Goal: Transaction & Acquisition: Purchase product/service

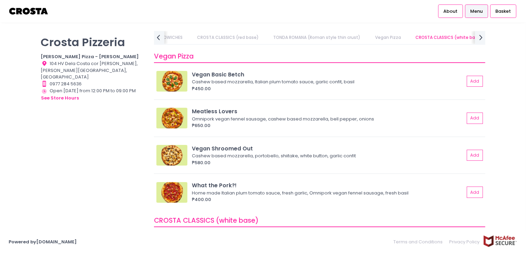
scroll to position [448, 0]
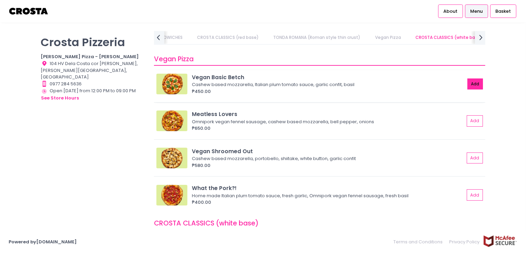
click at [467, 82] on button "Add" at bounding box center [475, 83] width 16 height 11
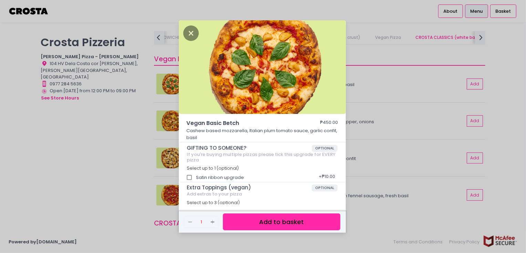
click at [83, 167] on div "Vegan Basic Betch ₱450.00 Cashew based mozzarella, Italian plum tomato sauce, g…" at bounding box center [263, 126] width 526 height 253
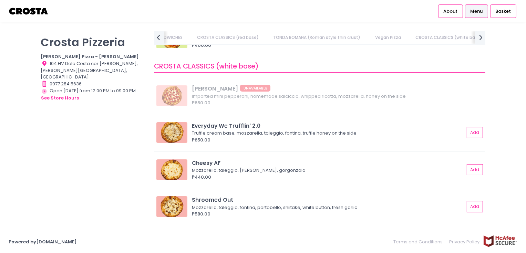
scroll to position [654, 0]
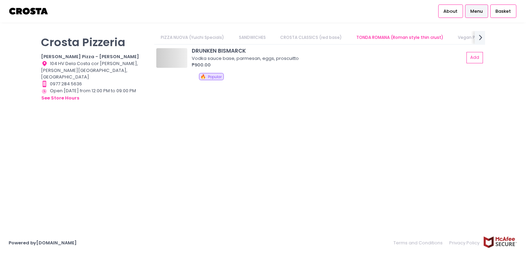
scroll to position [0, 12]
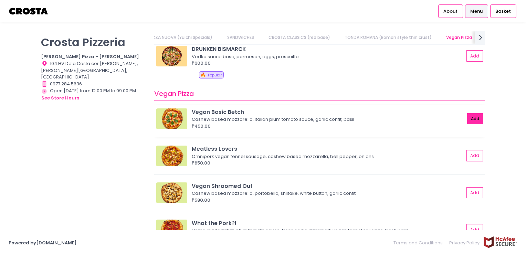
click at [468, 115] on button "Add" at bounding box center [475, 118] width 16 height 11
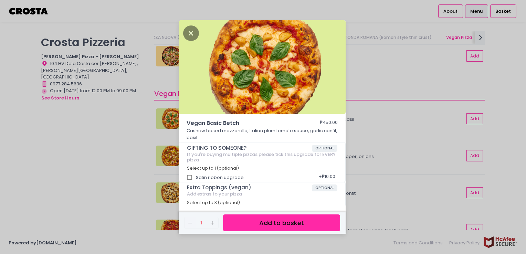
click at [280, 223] on button "Add to basket" at bounding box center [281, 222] width 117 height 17
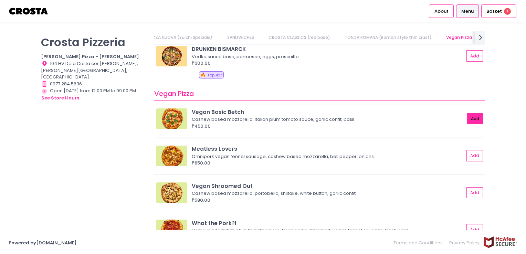
click at [467, 119] on button "Add" at bounding box center [475, 118] width 16 height 11
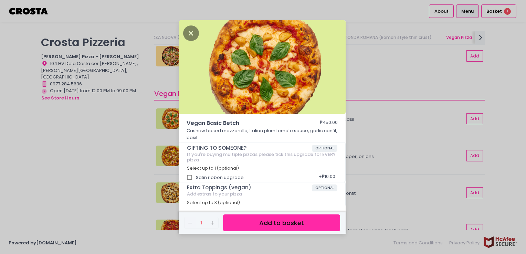
click at [281, 221] on button "Add to basket" at bounding box center [281, 222] width 117 height 17
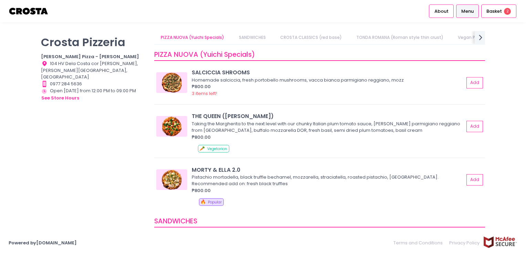
scroll to position [138, 0]
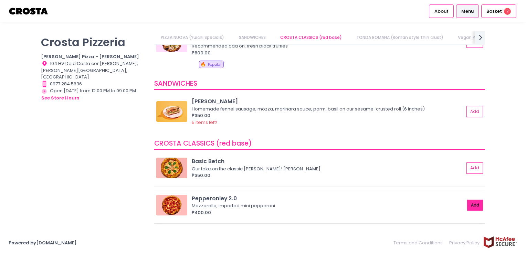
click at [468, 204] on button "Add" at bounding box center [475, 205] width 16 height 11
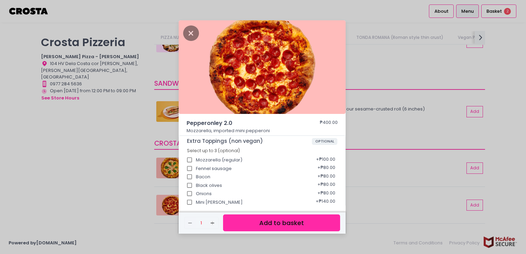
click at [282, 219] on button "Add to basket" at bounding box center [281, 222] width 117 height 17
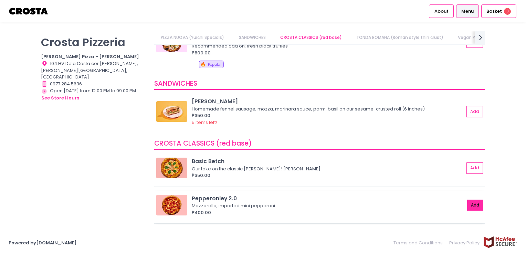
click at [474, 205] on button "Add" at bounding box center [475, 205] width 16 height 11
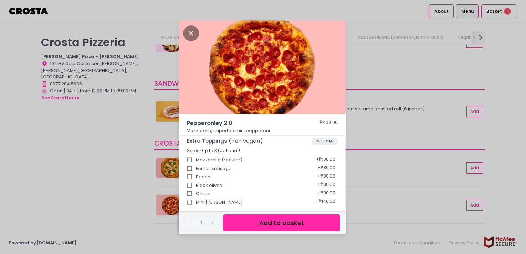
click at [287, 225] on button "Add to basket" at bounding box center [281, 222] width 117 height 17
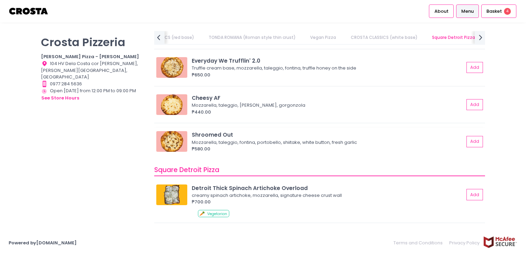
scroll to position [654, 0]
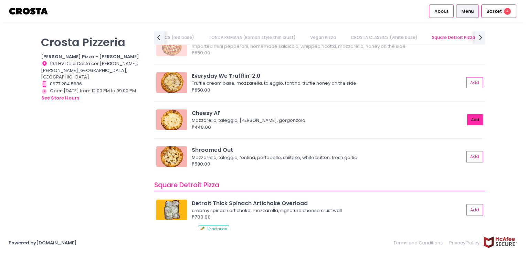
click at [467, 120] on button "Add" at bounding box center [475, 119] width 16 height 11
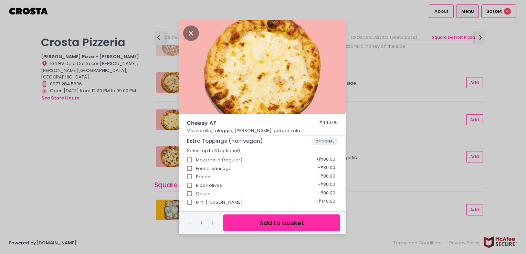
click at [284, 223] on button "Add to basket" at bounding box center [281, 222] width 117 height 17
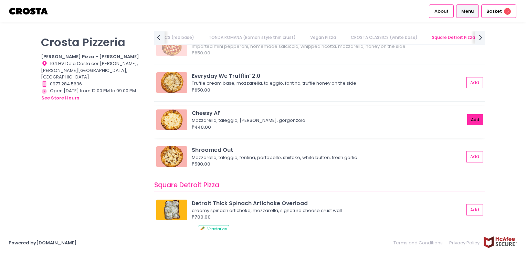
click at [467, 120] on button "Add" at bounding box center [475, 119] width 16 height 11
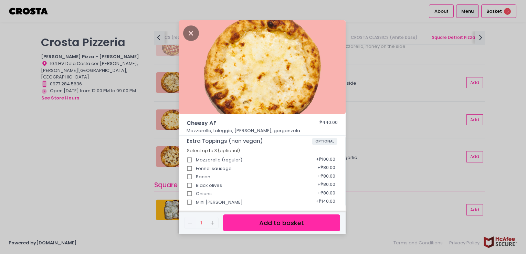
click at [282, 229] on button "Add to basket" at bounding box center [281, 222] width 117 height 17
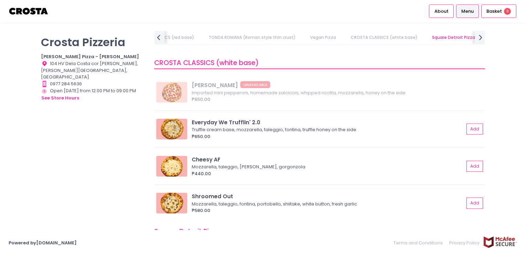
scroll to position [585, 0]
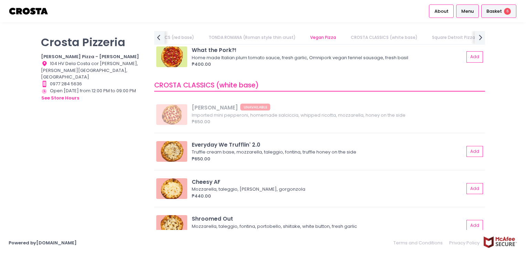
click at [500, 10] on span "Basket" at bounding box center [493, 11] width 15 height 7
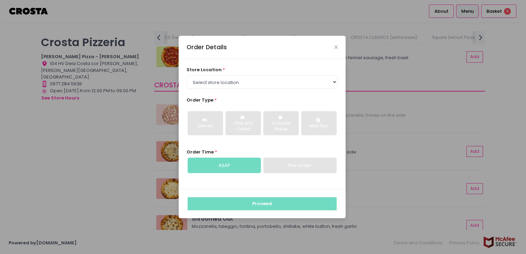
click at [252, 166] on div "ASAP" at bounding box center [224, 166] width 73 height 16
click at [333, 82] on select "Select store location Crosta Pizza - Salcedo Crosta Pizza - San Juan" at bounding box center [262, 81] width 151 height 13
select select "5fabb2e53664a8677beaeb89"
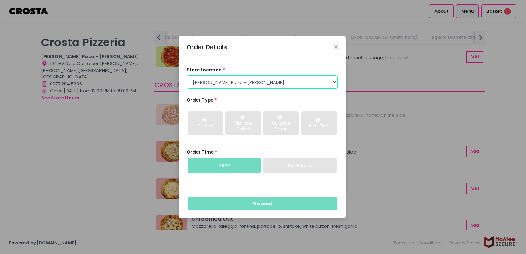
click at [187, 75] on select "Select store location Crosta Pizza - Salcedo Crosta Pizza - San Juan" at bounding box center [262, 81] width 151 height 13
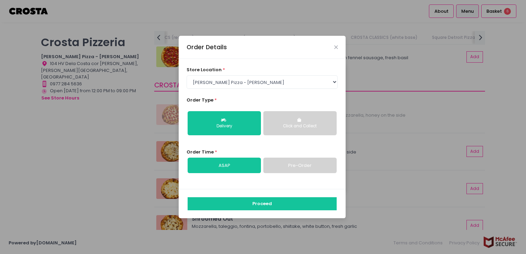
click at [292, 127] on div "Click and Collect" at bounding box center [300, 126] width 64 height 6
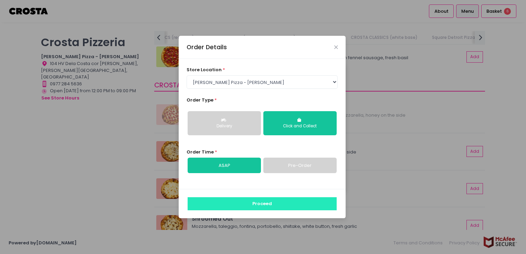
click at [268, 201] on button "Proceed" at bounding box center [262, 203] width 149 height 13
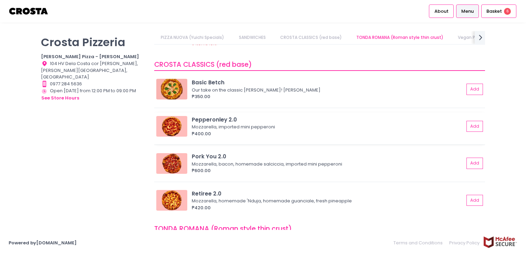
scroll to position [241, 0]
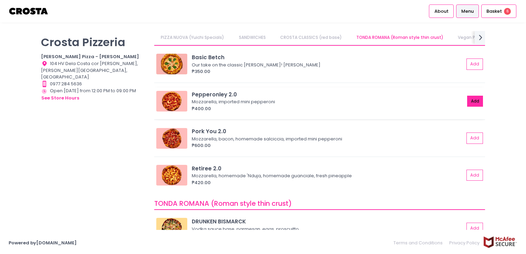
click at [468, 100] on button "Add" at bounding box center [475, 101] width 16 height 11
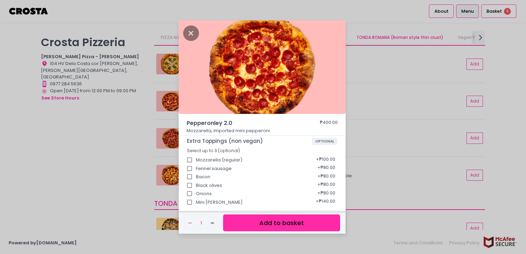
click at [315, 219] on button "Add to basket" at bounding box center [281, 222] width 117 height 17
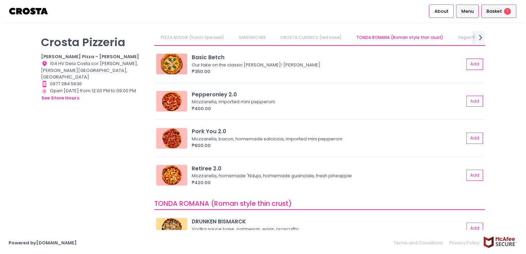
click at [493, 10] on span "Basket" at bounding box center [493, 11] width 15 height 7
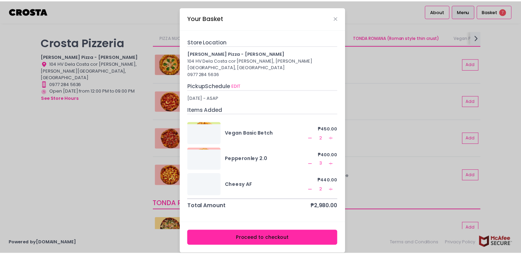
scroll to position [1, 0]
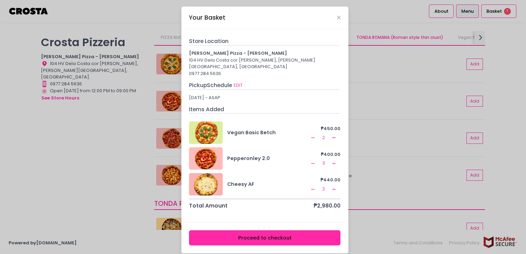
click at [266, 231] on button "Proceed to checkout" at bounding box center [264, 237] width 151 height 15
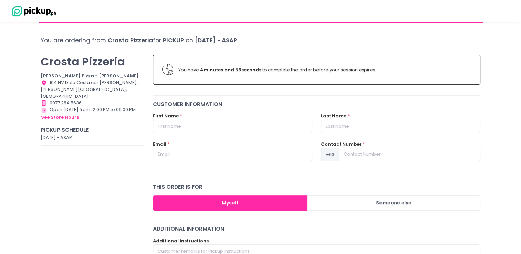
scroll to position [34, 0]
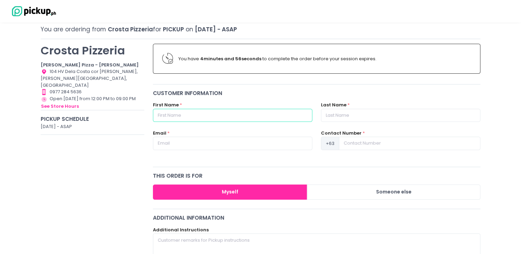
click at [230, 113] on input "text" at bounding box center [232, 115] width 159 height 13
type input "Avon Cosmetics"
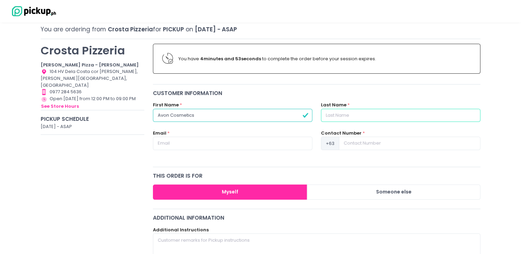
click at [345, 116] on input "text" at bounding box center [400, 115] width 159 height 13
type input "Inc"
click at [251, 140] on input "text" at bounding box center [232, 143] width 159 height 13
type input "rosevirginia.bernal@avon.com"
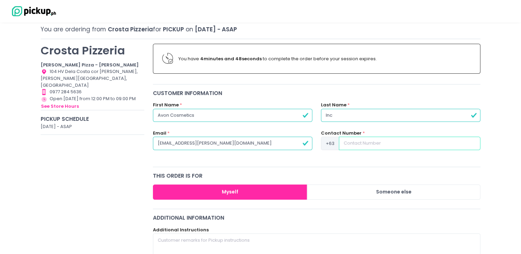
click at [353, 142] on input at bounding box center [409, 143] width 141 height 13
type input "9178642915"
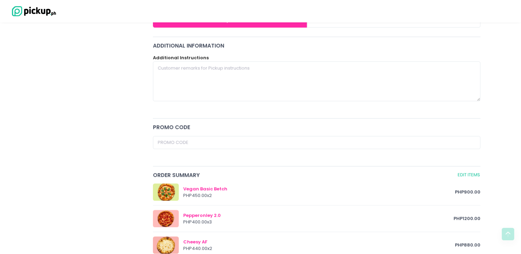
scroll to position [172, 0]
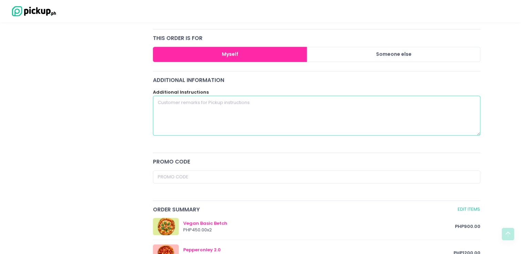
click at [217, 112] on textarea at bounding box center [317, 116] width 328 height 40
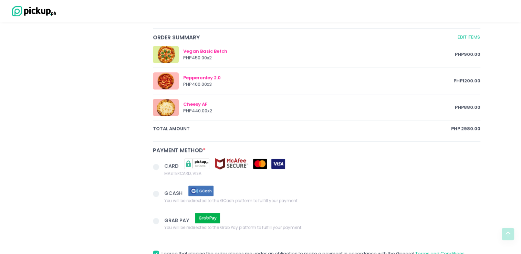
scroll to position [379, 0]
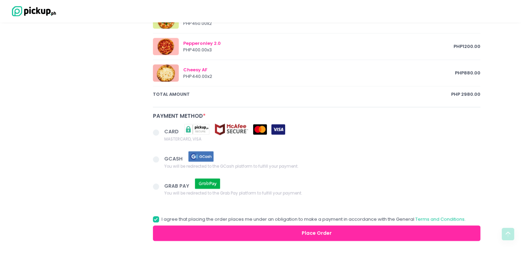
type textarea "Request OR under Avon Cosmetics Inc."
click at [155, 132] on span at bounding box center [156, 132] width 6 height 6
click at [161, 132] on input "CARD MASTERCARD, VISA" at bounding box center [163, 131] width 4 height 4
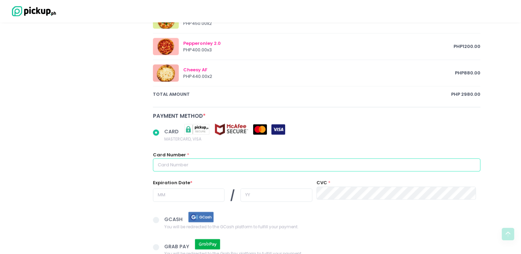
click at [182, 162] on input "text" at bounding box center [317, 164] width 328 height 13
radio input "true"
type input "5"
radio input "true"
type input "55"
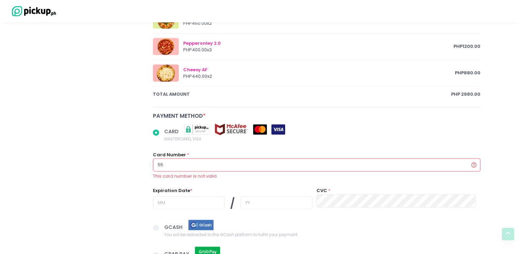
radio input "true"
type input "558"
radio input "true"
type input "5587"
radio input "true"
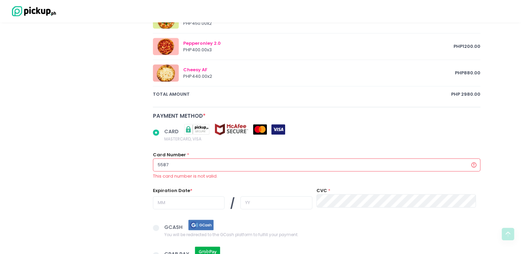
type input "55876"
radio input "true"
type input "558769"
radio input "true"
type input "5587691"
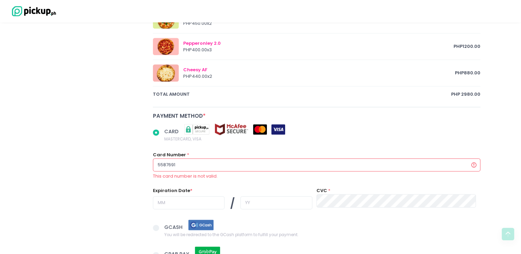
radio input "true"
type input "55876910"
radio input "true"
type input "55876910-"
radio input "true"
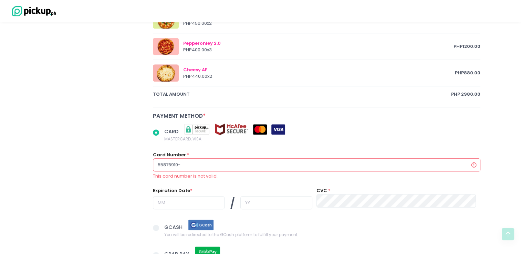
type input "55876910-1"
radio input "true"
type input "55876910-14"
radio input "true"
type input "55876910-145"
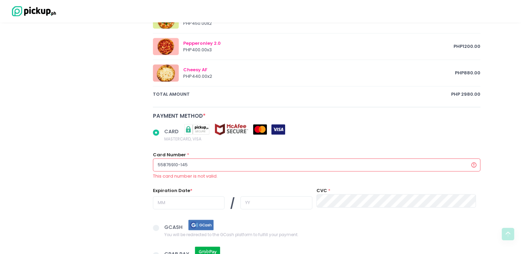
radio input "true"
type input "55876910-1455"
radio input "true"
type input "55876910-14554"
radio input "true"
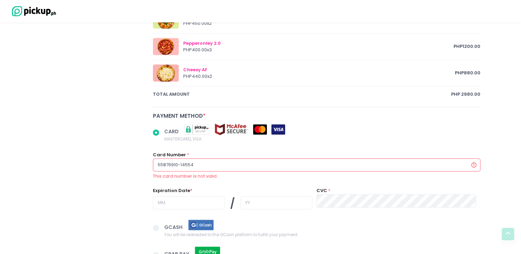
type input "55876910-145544"
radio input "true"
type input "55876910-1455449"
click at [128, 183] on div "Crosta Pizzeria Crosta Pizza - Salcedo Location Created with Sketch. 104 HV Del…" at bounding box center [92, 2] width 112 height 614
click at [182, 163] on input "55876910-1455449" at bounding box center [317, 164] width 328 height 13
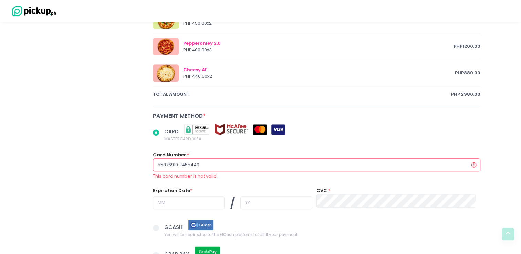
radio input "true"
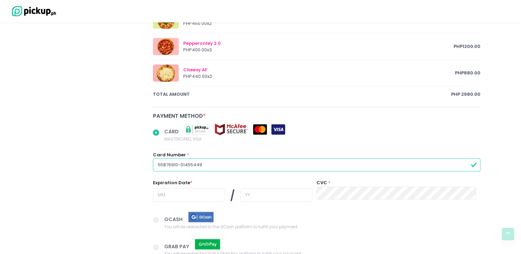
type input "55876910-01455449"
click at [193, 192] on input "text" at bounding box center [189, 194] width 72 height 13
radio input "true"
type input "0"
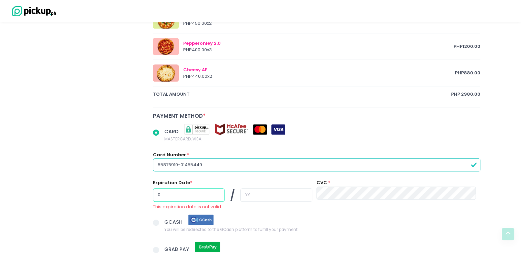
radio input "true"
click at [194, 192] on input "01" at bounding box center [189, 194] width 72 height 13
type input "01"
click at [245, 194] on input "text" at bounding box center [276, 194] width 72 height 13
radio input "true"
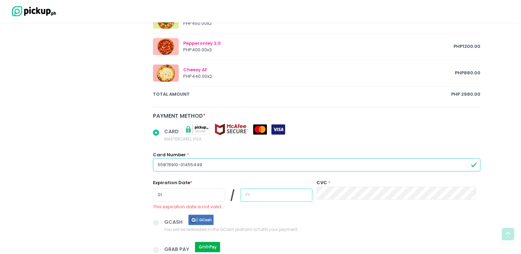
type input "2"
radio input "true"
type input "20"
radio input "true"
type input "2"
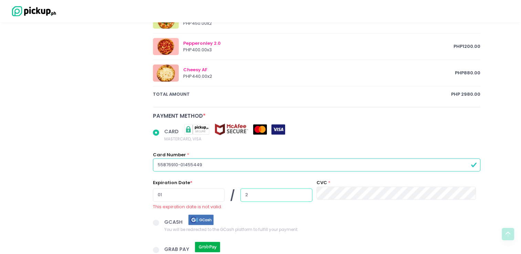
radio input "true"
type input "29"
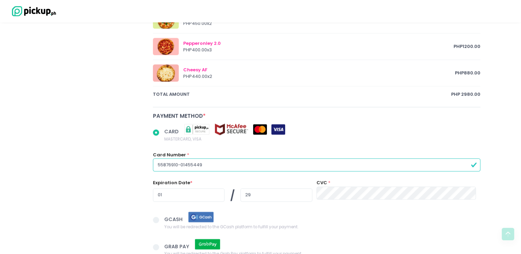
radio input "true"
click at [320, 211] on span "GCASH You will be redirected to the GCash platform to fulfill your payment." at bounding box center [322, 220] width 316 height 19
click at [166, 217] on input "GCASH You will be redirected to the GCash platform to fulfill your payment." at bounding box center [163, 219] width 4 height 4
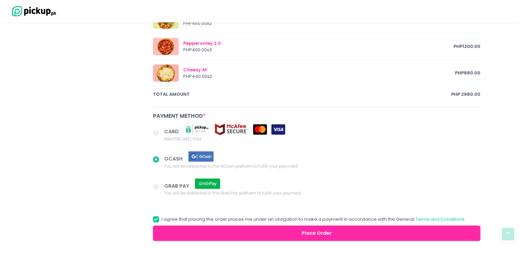
radio input "true"
click at [157, 130] on span at bounding box center [156, 132] width 6 height 6
click at [161, 130] on input "CARD MASTERCARD, VISA" at bounding box center [163, 131] width 4 height 4
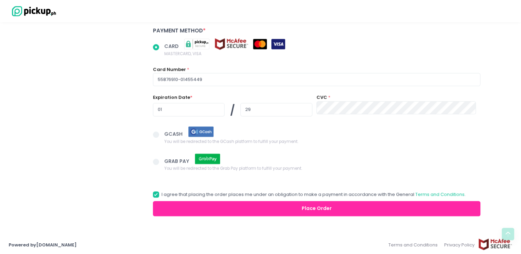
scroll to position [464, 0]
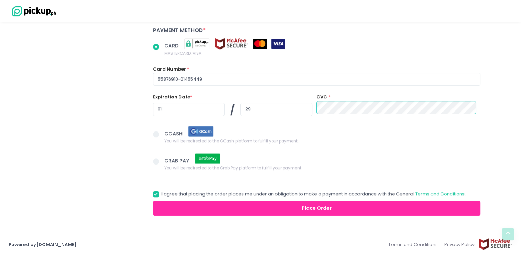
radio input "true"
click at [458, 143] on div "GCASH You will be redirected to the GCash platform to fulfill your payment." at bounding box center [316, 139] width 336 height 27
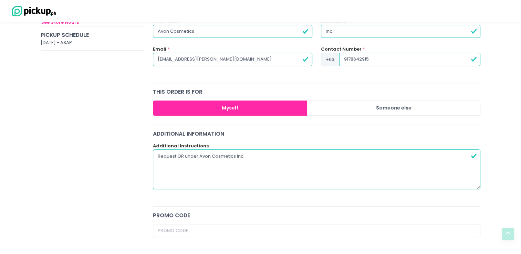
scroll to position [103, 0]
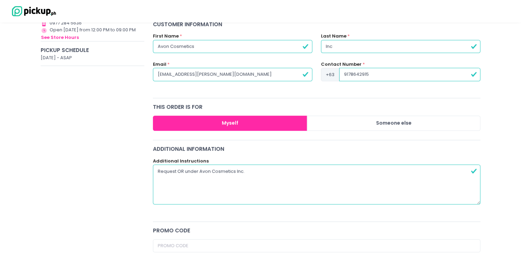
click at [250, 168] on textarea "Request OR under Avon Cosmetics Inc." at bounding box center [317, 185] width 328 height 40
type textarea "Request OR under Avon Cosmetics Inc."
radio input "true"
type textarea "Request OR under Avon Cosmetics Inc. T"
radio input "true"
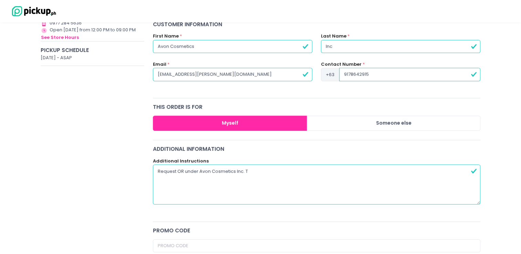
type textarea "Request OR under Avon Cosmetics Inc. TI"
radio input "true"
type textarea "Request OR under Avon Cosmetics Inc. TIN"
radio input "true"
type textarea "Request OR under Avon Cosmetics Inc. TIN"
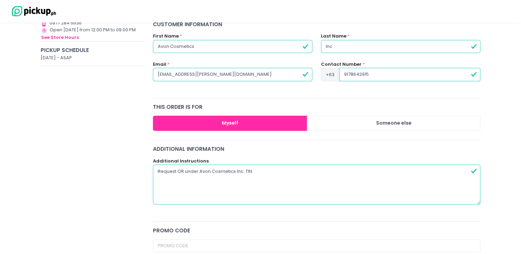
radio input "true"
type textarea "Request OR under Avon Cosmetics Inc. TIN 0"
radio input "true"
type textarea "Request OR under Avon Cosmetics Inc. TIN 00"
radio input "true"
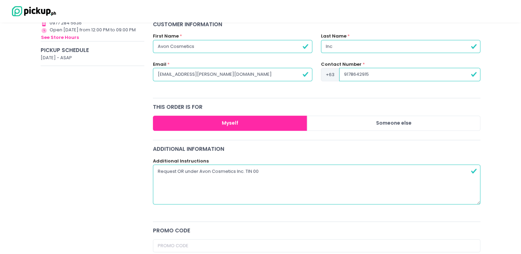
type textarea "Request OR under Avon Cosmetics Inc. TIN 000"
radio input "true"
type textarea "Request OR under Avon Cosmetics Inc. TIN 000-"
radio input "true"
type textarea "Request OR under Avon Cosmetics Inc. TIN 000-1"
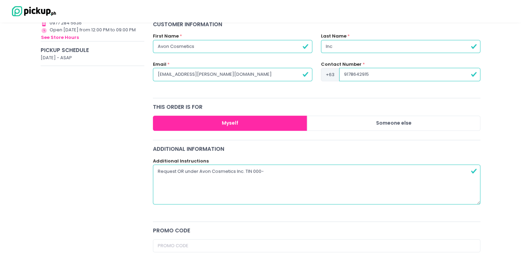
radio input "true"
type textarea "Request OR under Avon Cosmetics Inc. TIN 000-10"
radio input "true"
type textarea "Request OR under Avon Cosmetics Inc. TIN 000-107"
radio input "true"
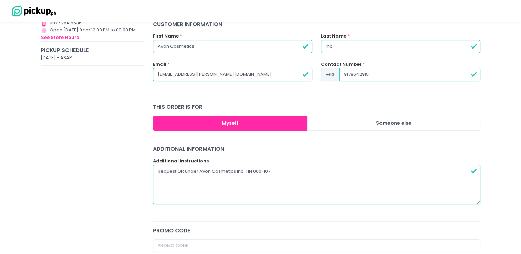
type textarea "Request OR under Avon Cosmetics Inc. TIN 000-107-"
radio input "true"
type textarea "Request OR under Avon Cosmetics Inc. TIN 000-107-6"
radio input "true"
type textarea "Request OR under Avon Cosmetics Inc. TIN 000-107-62"
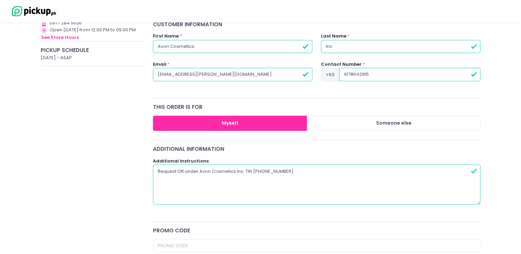
radio input "true"
type textarea "Request OR under Avon Cosmetics Inc. TIN 000-107-629"
radio input "true"
type textarea "Request OR under Avon Cosmetics Inc. TIN 000-107-629-"
radio input "true"
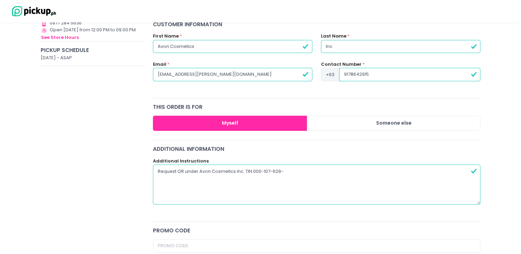
type textarea "Request OR under Avon Cosmetics Inc. TIN 000-107-629-0"
radio input "true"
type textarea "Request OR under Avon Cosmetics Inc. TIN 000-107-629-00"
radio input "true"
type textarea "Request OR under Avon Cosmetics Inc. TIN 000-107-629-000"
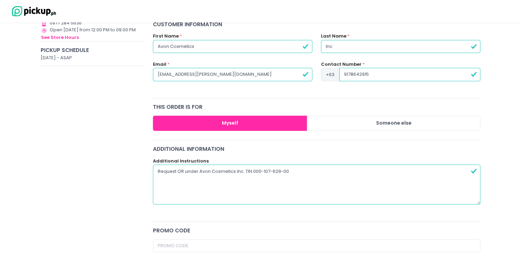
radio input "true"
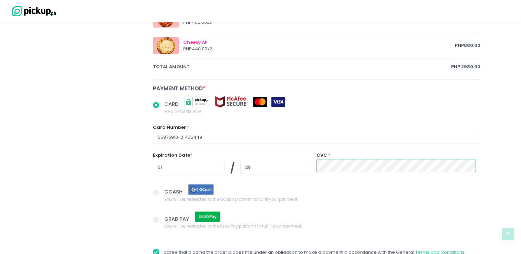
scroll to position [448, 0]
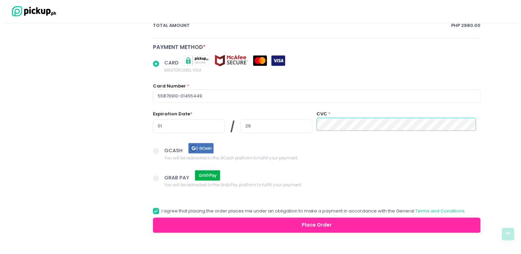
type textarea "Request OR under Avon Cosmetics Inc. TIN 000-107-629-000"
click at [285, 226] on button "Place Order" at bounding box center [317, 225] width 328 height 15
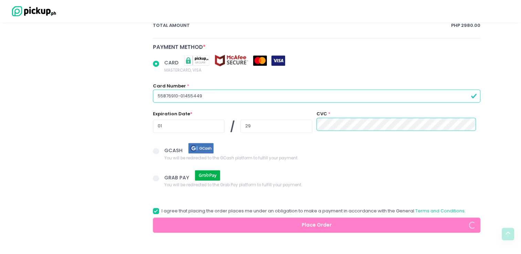
radio input "true"
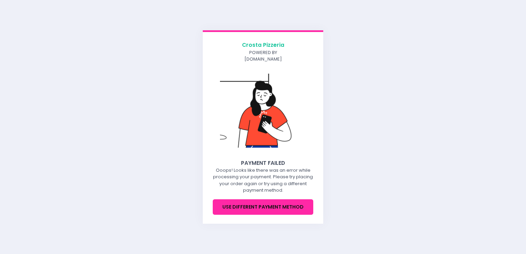
click at [269, 206] on button "Use different payment method" at bounding box center [263, 206] width 101 height 15
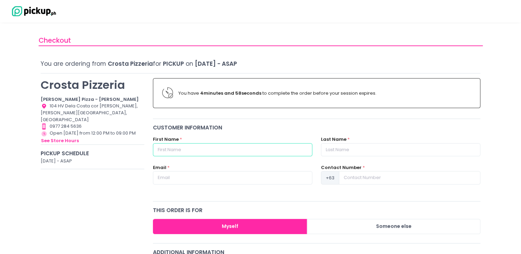
click at [213, 150] on input "text" at bounding box center [232, 149] width 159 height 13
type input "Avon Cosmetics"
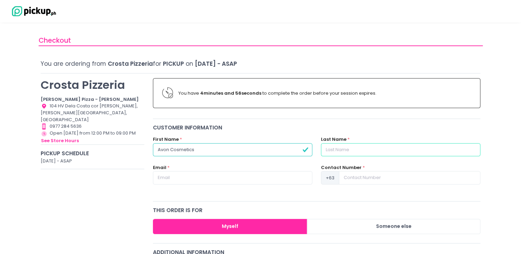
click at [334, 151] on input "text" at bounding box center [400, 149] width 159 height 13
type input "Inc"
click at [254, 180] on input "text" at bounding box center [232, 177] width 159 height 13
click at [243, 183] on input "bernalroseverginia@gmail.com" at bounding box center [232, 177] width 159 height 13
click at [242, 174] on input "bernalroseverginia@gmail.com" at bounding box center [232, 177] width 159 height 13
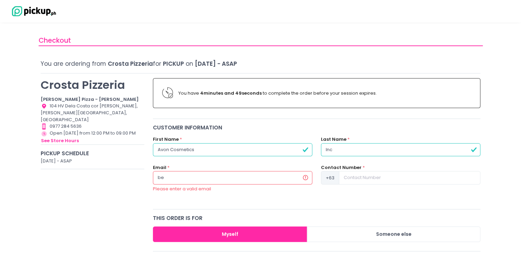
type input "b"
click at [242, 174] on input "text" at bounding box center [232, 177] width 159 height 13
type input "rosevirginia.bernal@avon.com"
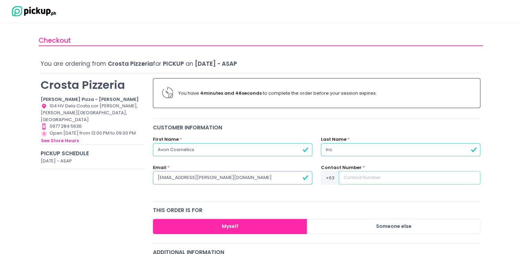
click at [370, 179] on input at bounding box center [409, 177] width 141 height 13
type input "9178642915"
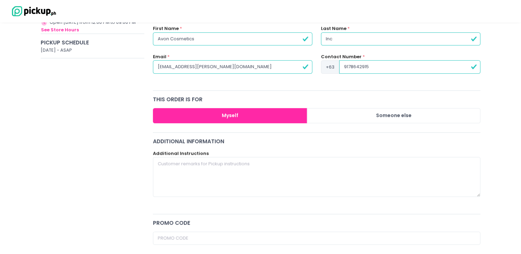
scroll to position [172, 0]
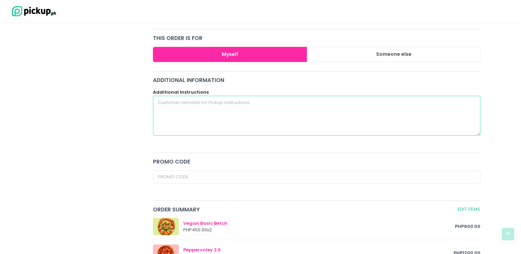
click at [223, 114] on textarea at bounding box center [317, 116] width 328 height 40
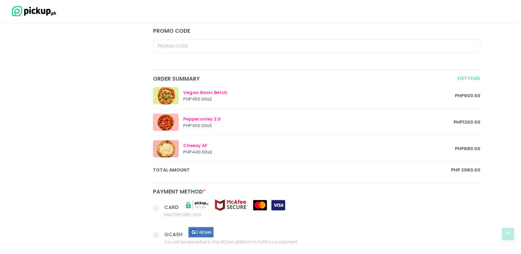
scroll to position [344, 0]
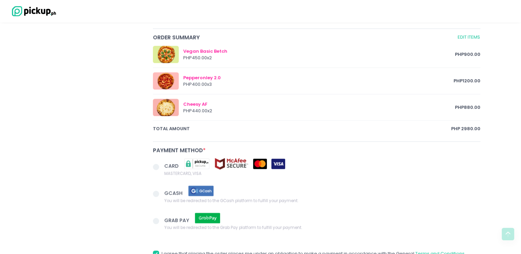
click at [157, 168] on span at bounding box center [156, 167] width 6 height 6
click at [161, 168] on input "CARD MASTERCARD, VISA" at bounding box center [163, 166] width 4 height 4
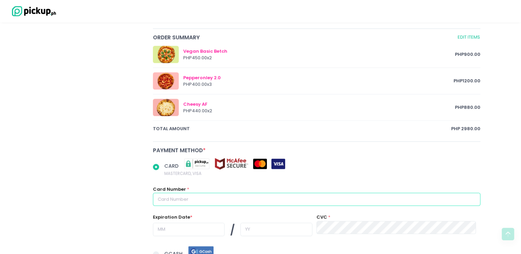
click at [196, 198] on input "text" at bounding box center [317, 199] width 328 height 13
radio input "true"
type input "5"
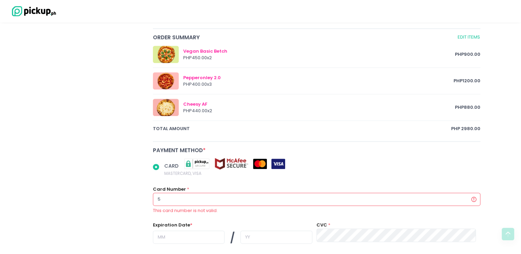
radio input "true"
type input "55"
radio input "true"
type input "558"
radio input "true"
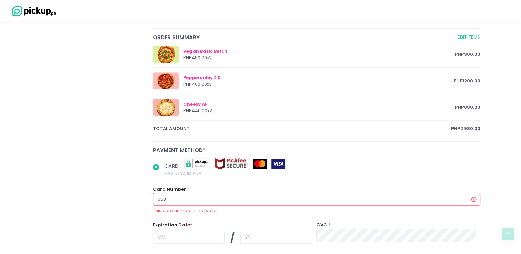
type input "5587"
radio input "true"
type input "55876"
radio input "true"
type input "558769"
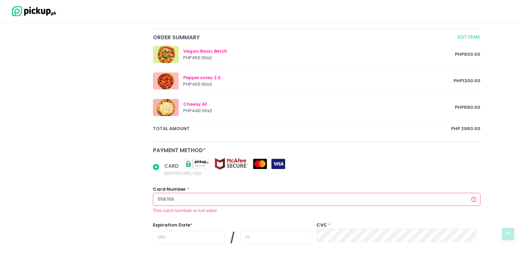
radio input "true"
type input "5587691"
radio input "true"
type input "55876910"
radio input "true"
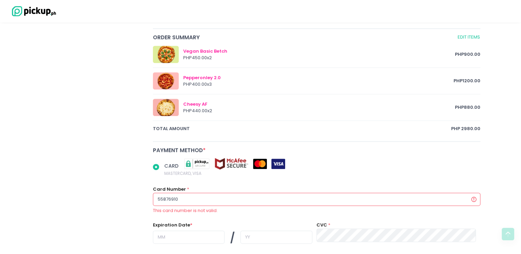
type input "558769100"
radio input "true"
type input "5587691001"
radio input "true"
type input "55876910014"
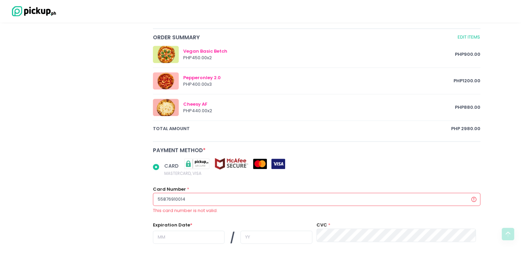
radio input "true"
type input "558769100145"
radio input "true"
type input "5587691001455"
radio input "true"
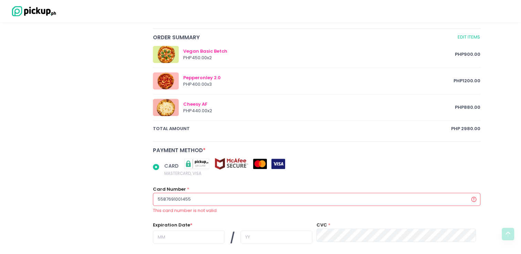
type input "55876910014554"
radio input "true"
type input "558769100145544"
radio input "true"
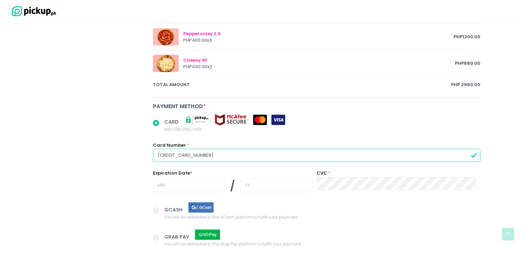
scroll to position [448, 0]
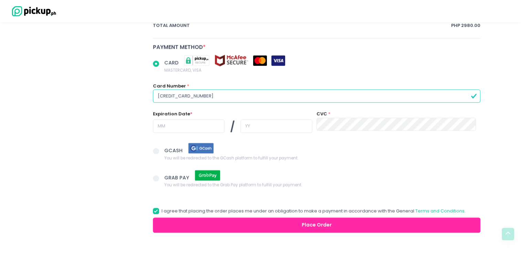
type input "5587691001455449"
click at [191, 127] on input "text" at bounding box center [189, 125] width 72 height 13
radio input "true"
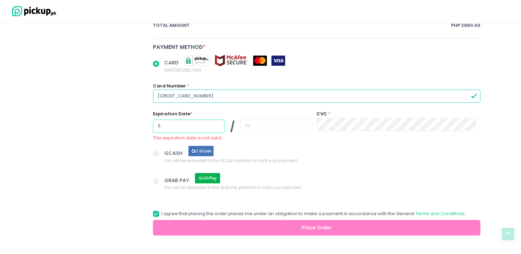
type input "02"
radio input "true"
type input "0"
radio input "true"
type input "01"
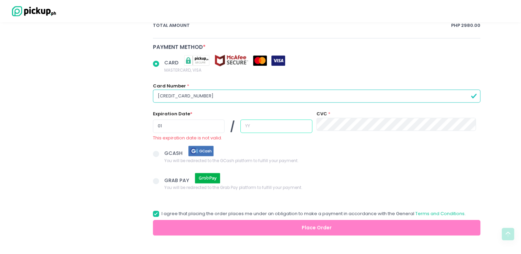
click at [246, 127] on input "text" at bounding box center [276, 125] width 72 height 13
radio input "true"
type input "2"
radio input "true"
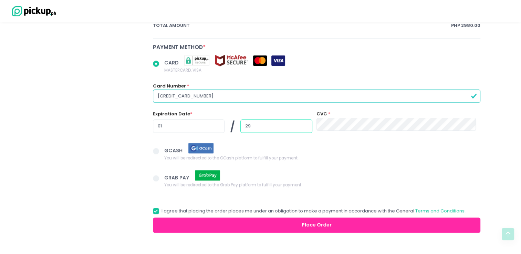
type input "29"
radio input "true"
click at [388, 159] on span "GCASH You will be redirected to the GCash platform to fulfill your payment." at bounding box center [322, 151] width 316 height 19
click at [166, 152] on input "GCASH You will be redirected to the GCash platform to fulfill your payment." at bounding box center [163, 150] width 4 height 4
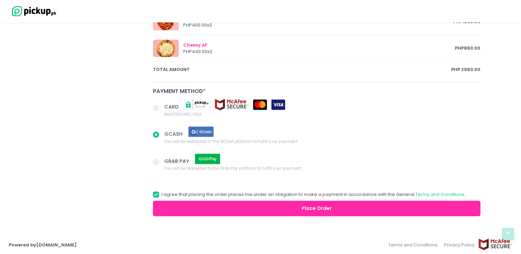
radio input "true"
click at [155, 105] on span at bounding box center [156, 108] width 6 height 6
click at [161, 104] on input "CARD MASTERCARD, VISA" at bounding box center [163, 106] width 4 height 4
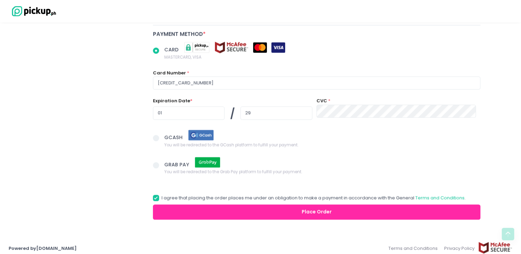
scroll to position [464, 0]
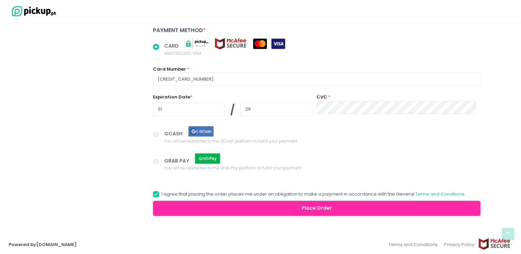
click at [300, 206] on button "Place Order" at bounding box center [317, 208] width 328 height 15
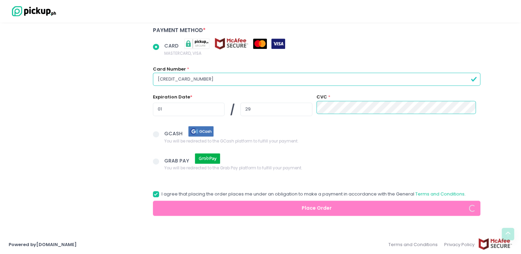
radio input "true"
